Goal: Find specific page/section: Find specific page/section

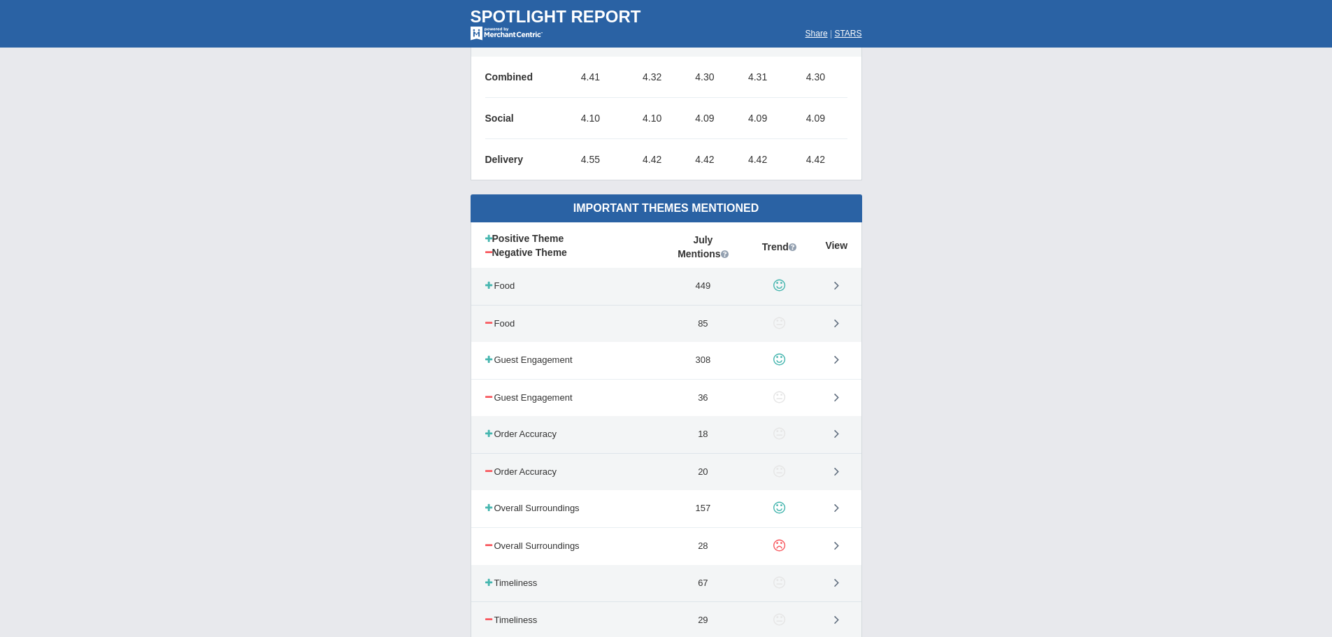
scroll to position [629, 0]
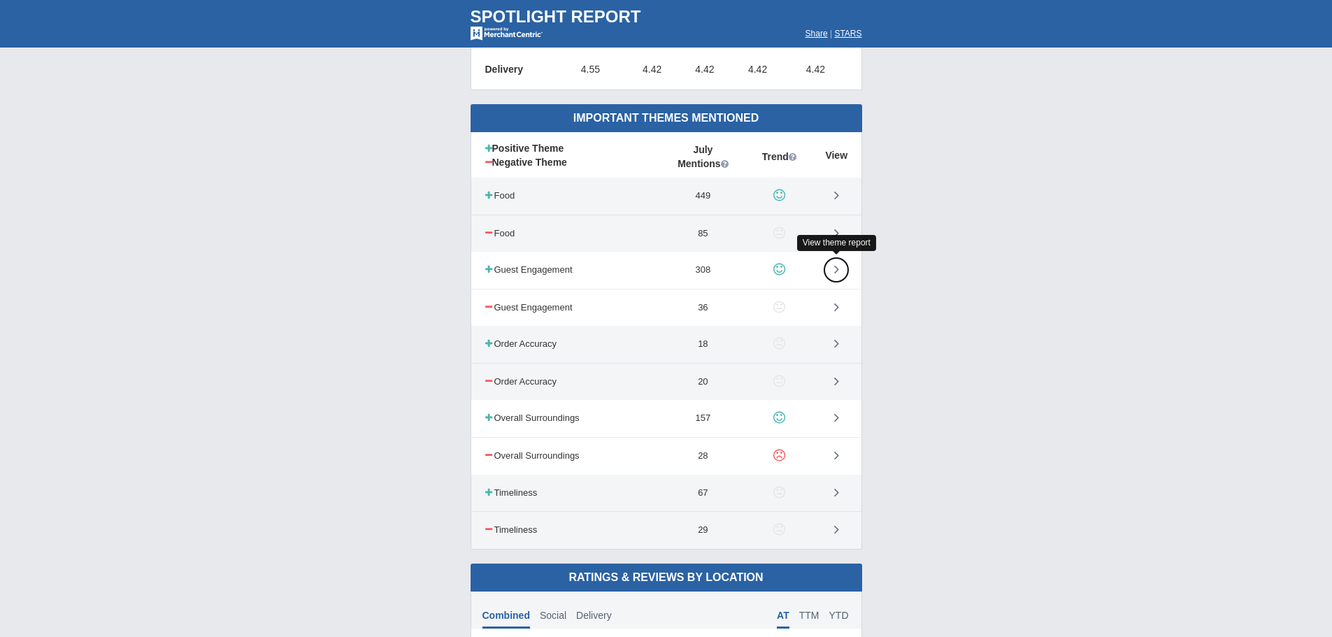
click at [837, 267] on icon at bounding box center [836, 269] width 5 height 14
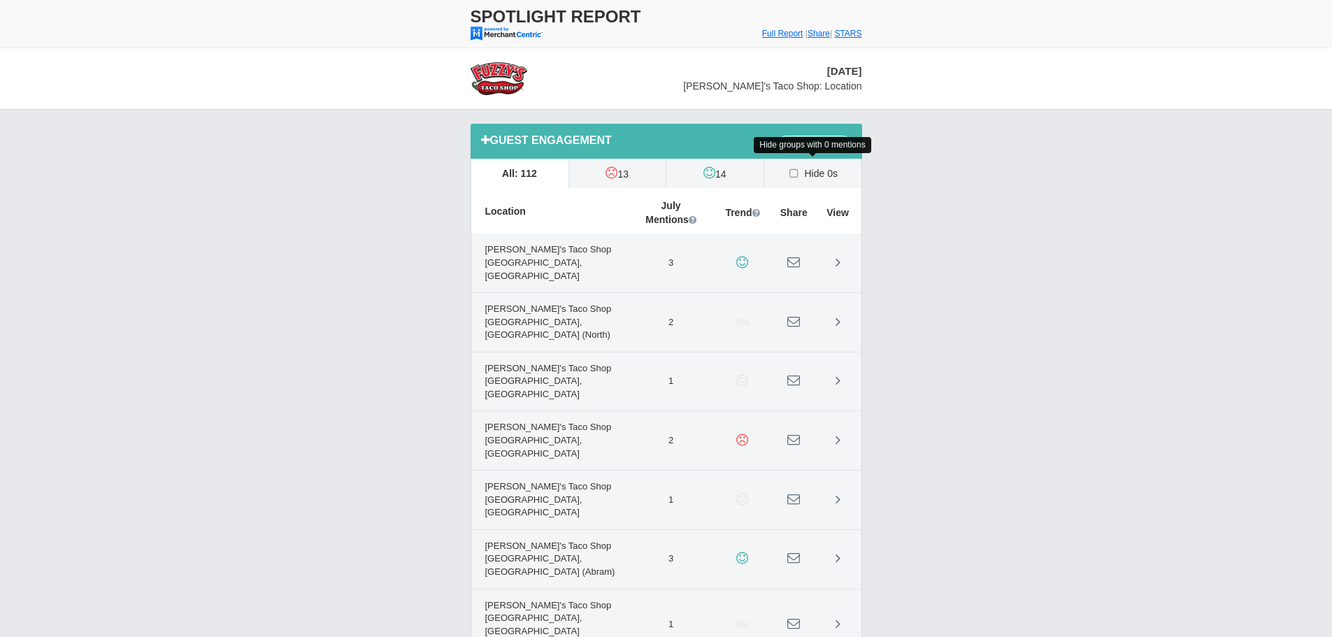
click at [792, 173] on icon at bounding box center [794, 173] width 15 height 11
click at [0, 0] on input "Hide 0s" at bounding box center [0, 0] width 0 height 0
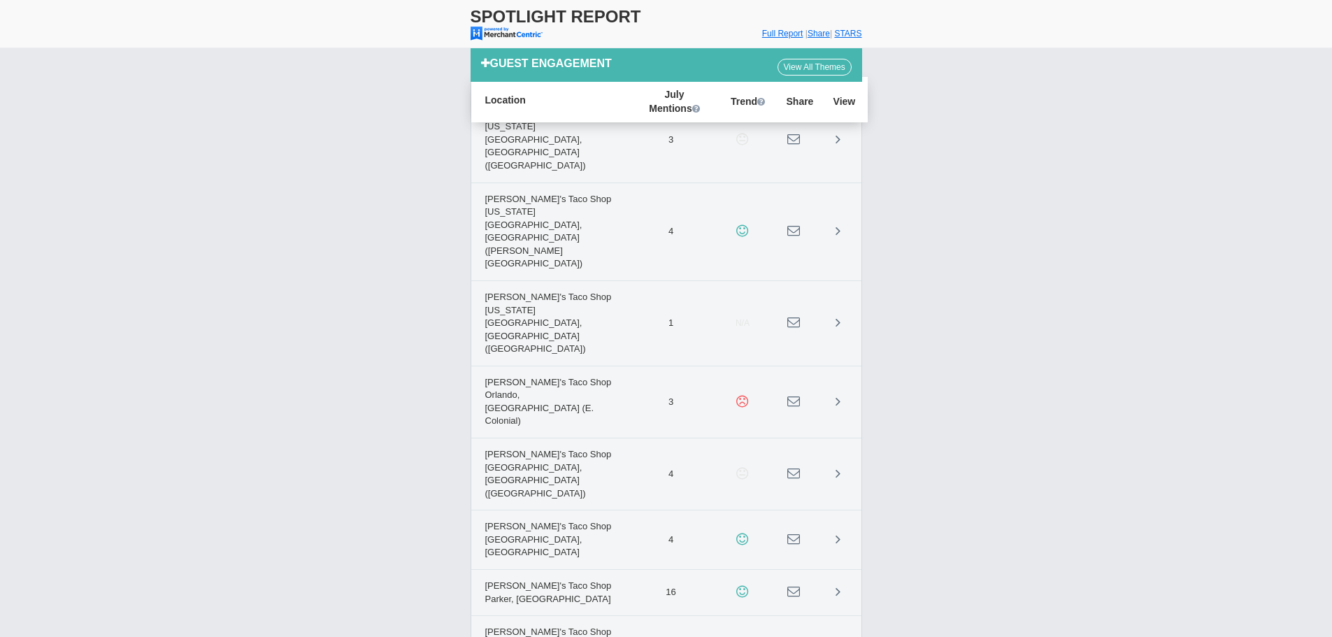
scroll to position [3356, 0]
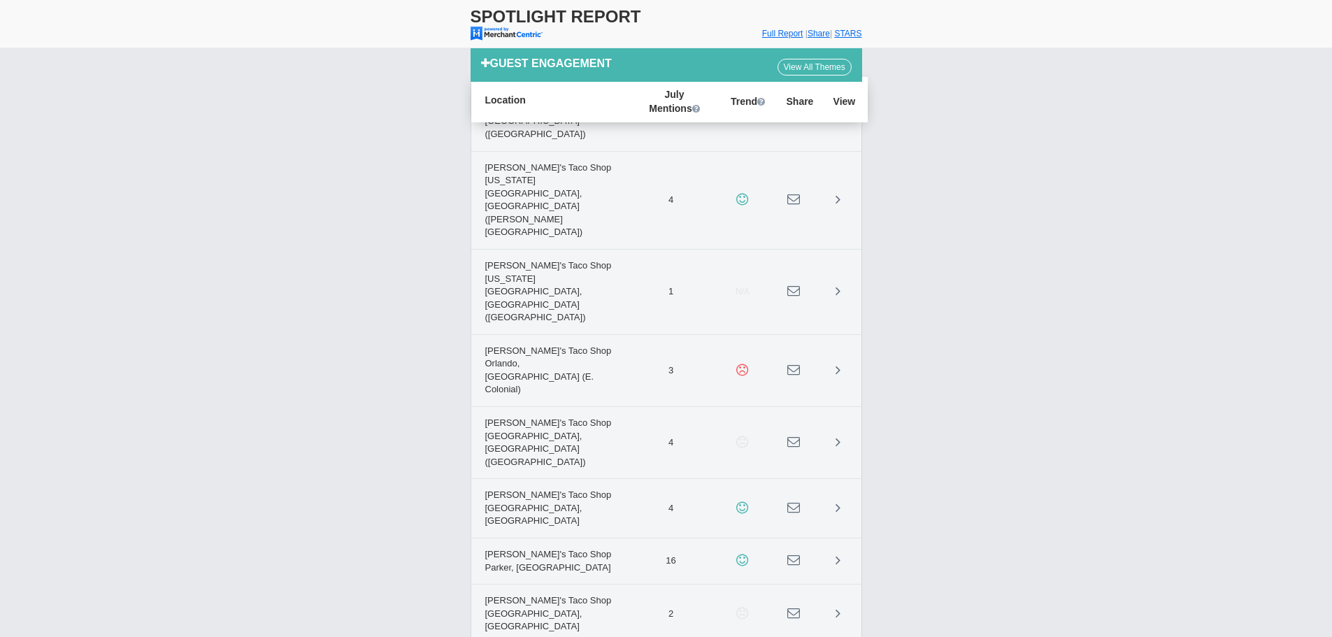
click at [0, 0] on star "5" at bounding box center [0, 0] width 0 height 0
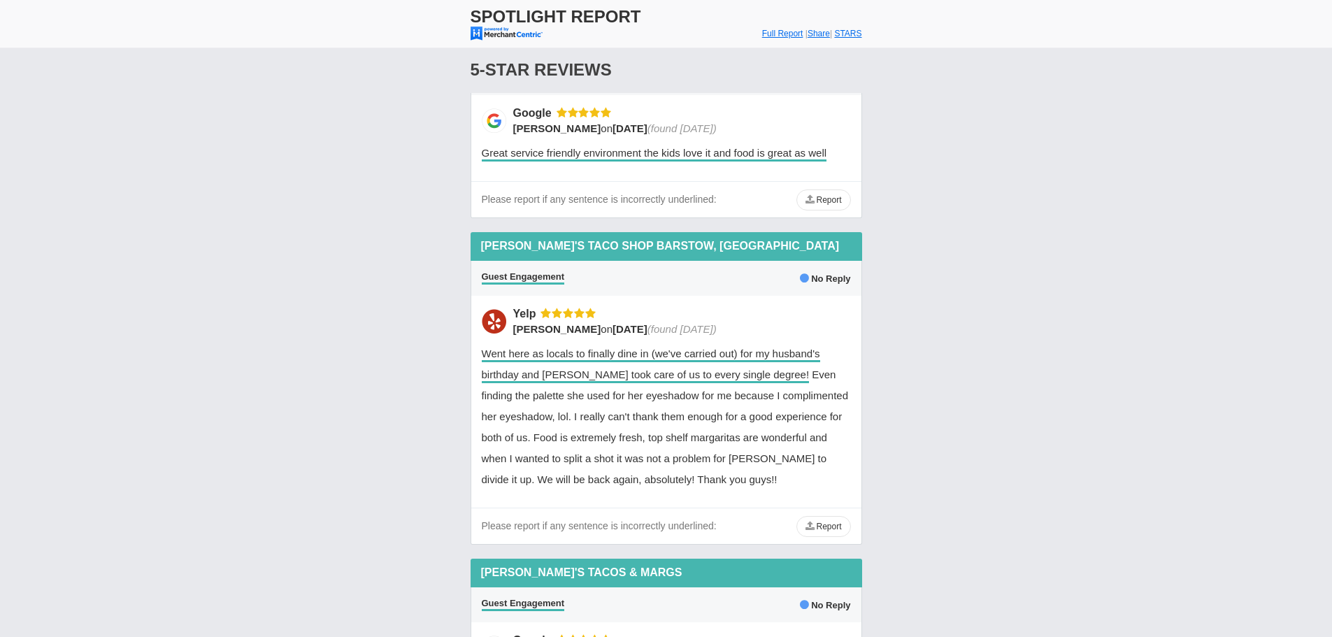
scroll to position [6502, 0]
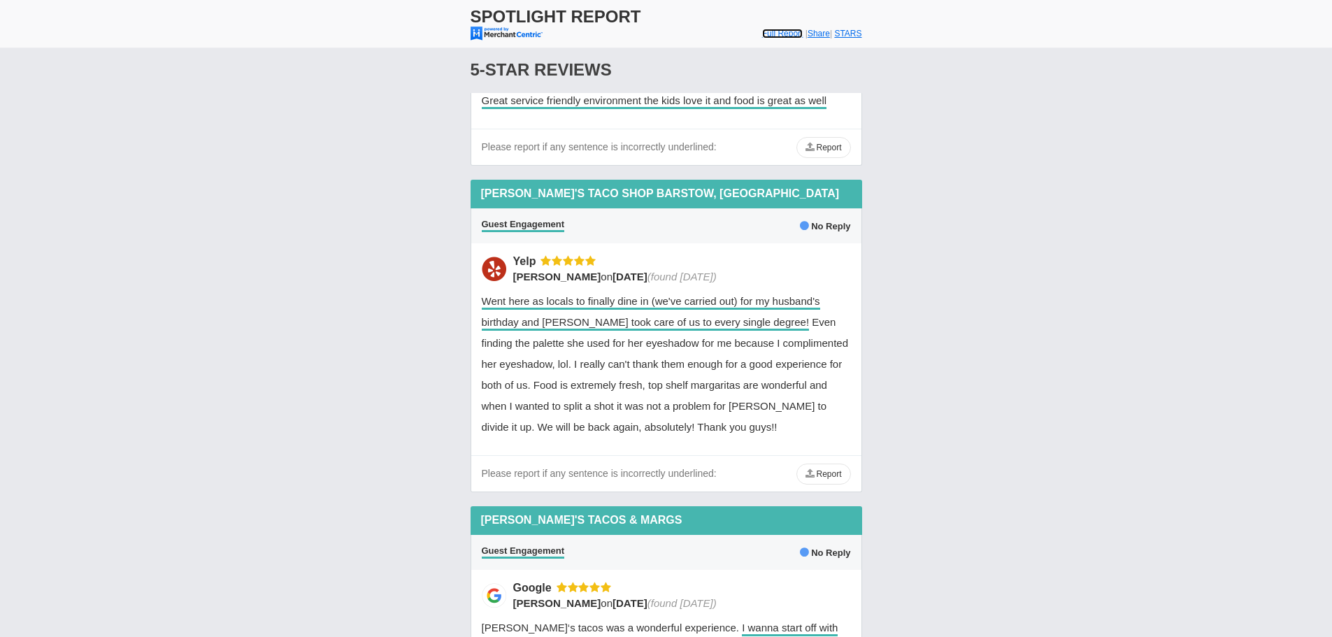
click at [773, 34] on font "Full Report" at bounding box center [782, 34] width 41 height 10
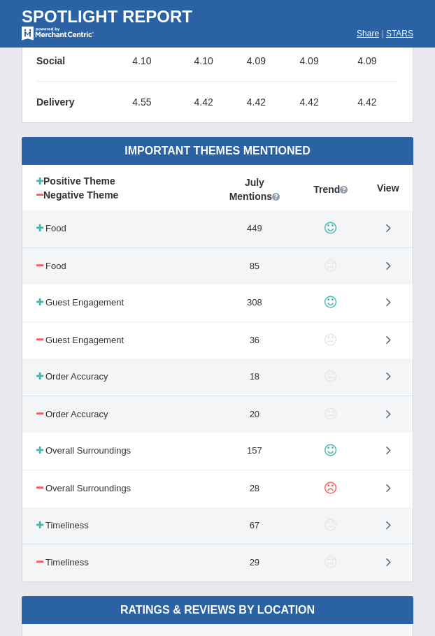
scroll to position [629, 0]
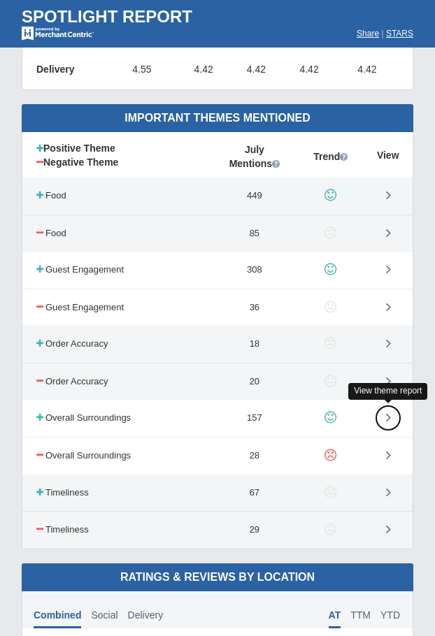
click at [389, 417] on icon at bounding box center [388, 417] width 5 height 14
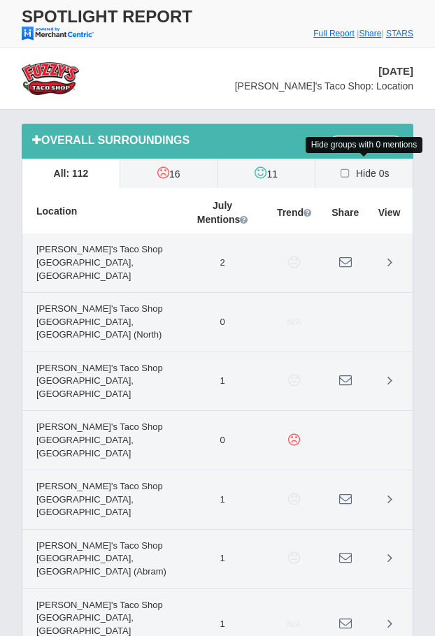
click at [343, 172] on icon at bounding box center [346, 173] width 15 height 11
click at [0, 0] on input "Hide 0s" at bounding box center [0, 0] width 0 height 0
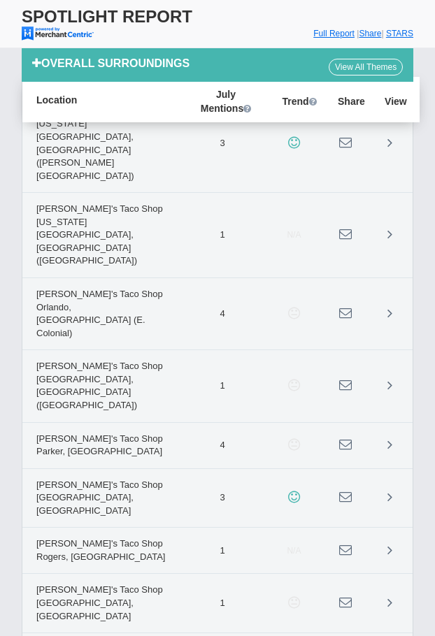
scroll to position [2517, 0]
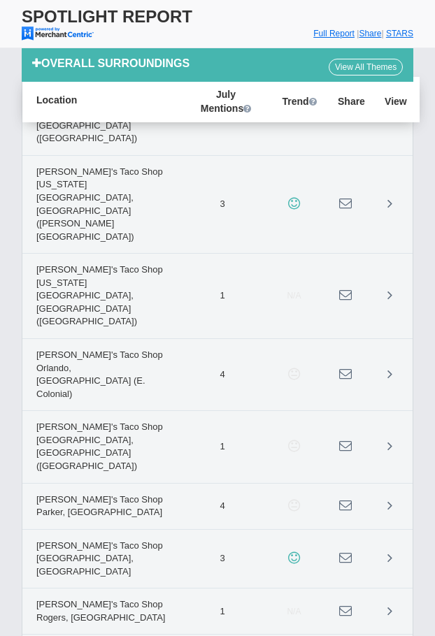
click at [0, 0] on star "5" at bounding box center [0, 0] width 0 height 0
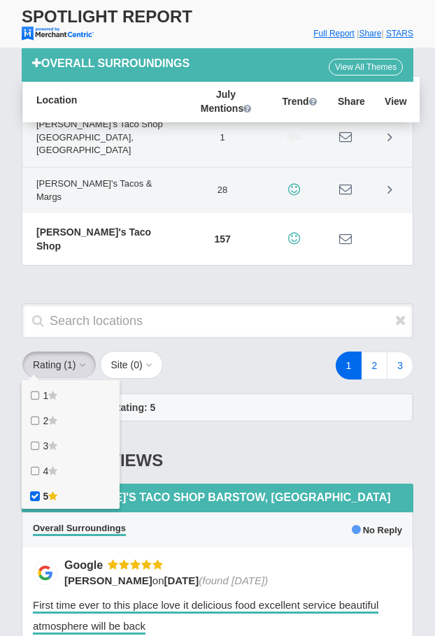
scroll to position [3496, 0]
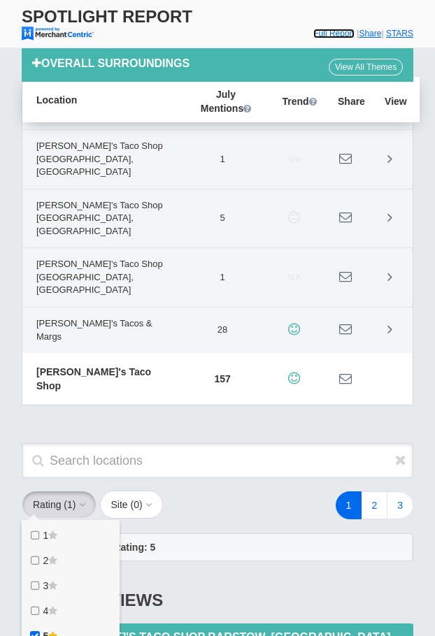
click at [313, 31] on font "Full Report" at bounding box center [333, 34] width 41 height 10
